Goal: Navigation & Orientation: Find specific page/section

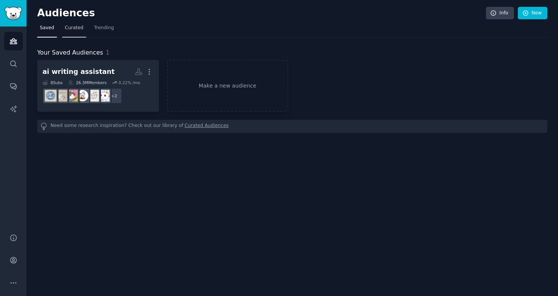
click at [75, 28] on span "Curated" at bounding box center [74, 28] width 19 height 7
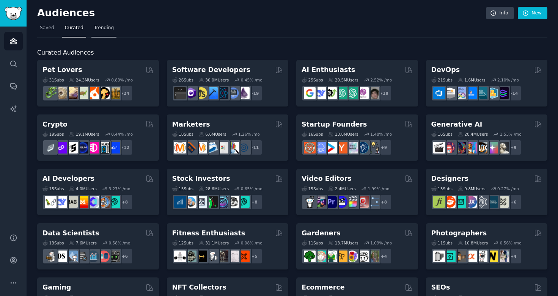
click at [106, 27] on span "Trending" at bounding box center [104, 28] width 20 height 7
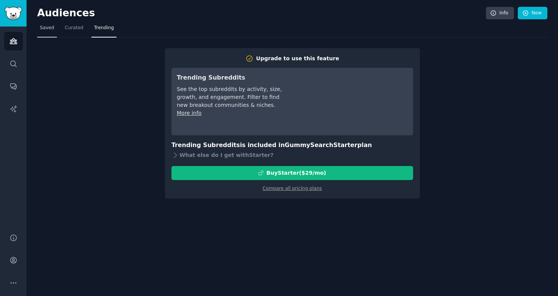
click at [52, 27] on span "Saved" at bounding box center [47, 28] width 14 height 7
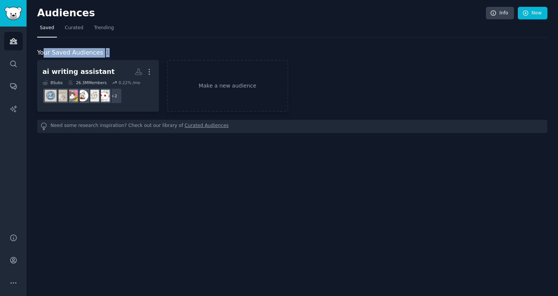
drag, startPoint x: 45, startPoint y: 52, endPoint x: 134, endPoint y: 51, distance: 89.2
click at [134, 51] on div "Your Saved Audiences 1" at bounding box center [292, 52] width 510 height 9
